Goal: Task Accomplishment & Management: Manage account settings

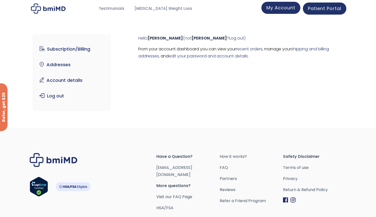
click at [283, 10] on span "My Account" at bounding box center [281, 8] width 29 height 6
click at [64, 46] on link "Subscription/Billing" at bounding box center [72, 49] width 70 height 11
click at [81, 47] on link "Subscription/Billing" at bounding box center [72, 49] width 70 height 11
click at [52, 53] on link "Subscription/Billing" at bounding box center [72, 49] width 70 height 11
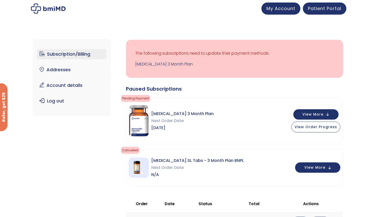
scroll to position [6, 0]
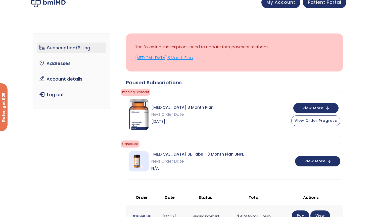
click at [174, 60] on link "Sermorelin 3 Month Plan" at bounding box center [234, 57] width 199 height 7
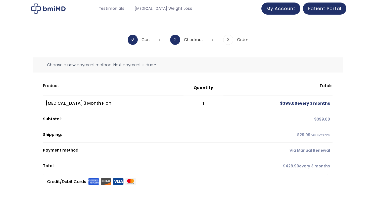
click at [62, 7] on img at bounding box center [48, 9] width 35 height 10
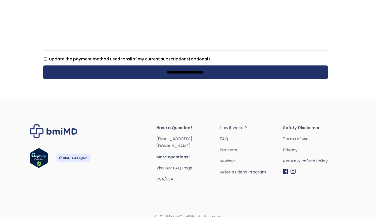
scroll to position [192, 0]
